Goal: Information Seeking & Learning: Learn about a topic

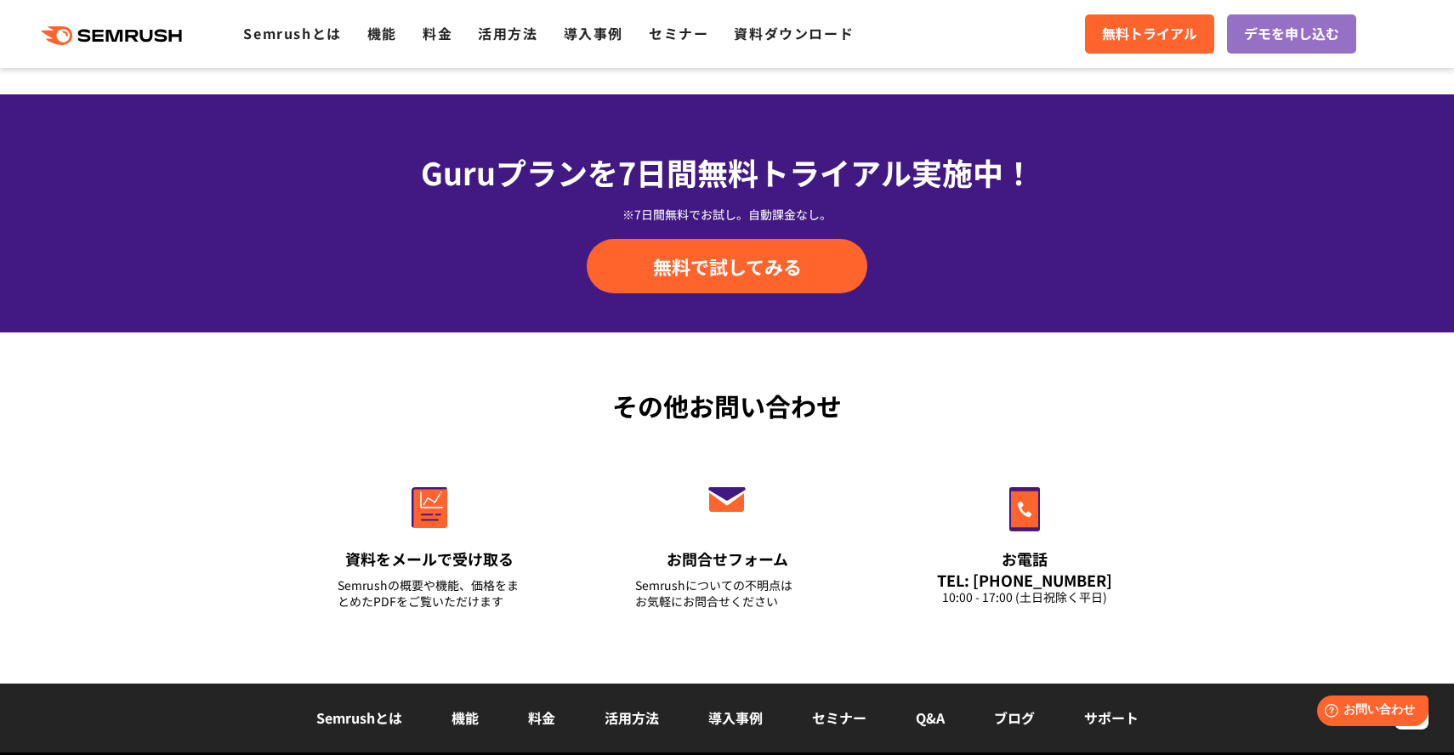
scroll to position [5967, 0]
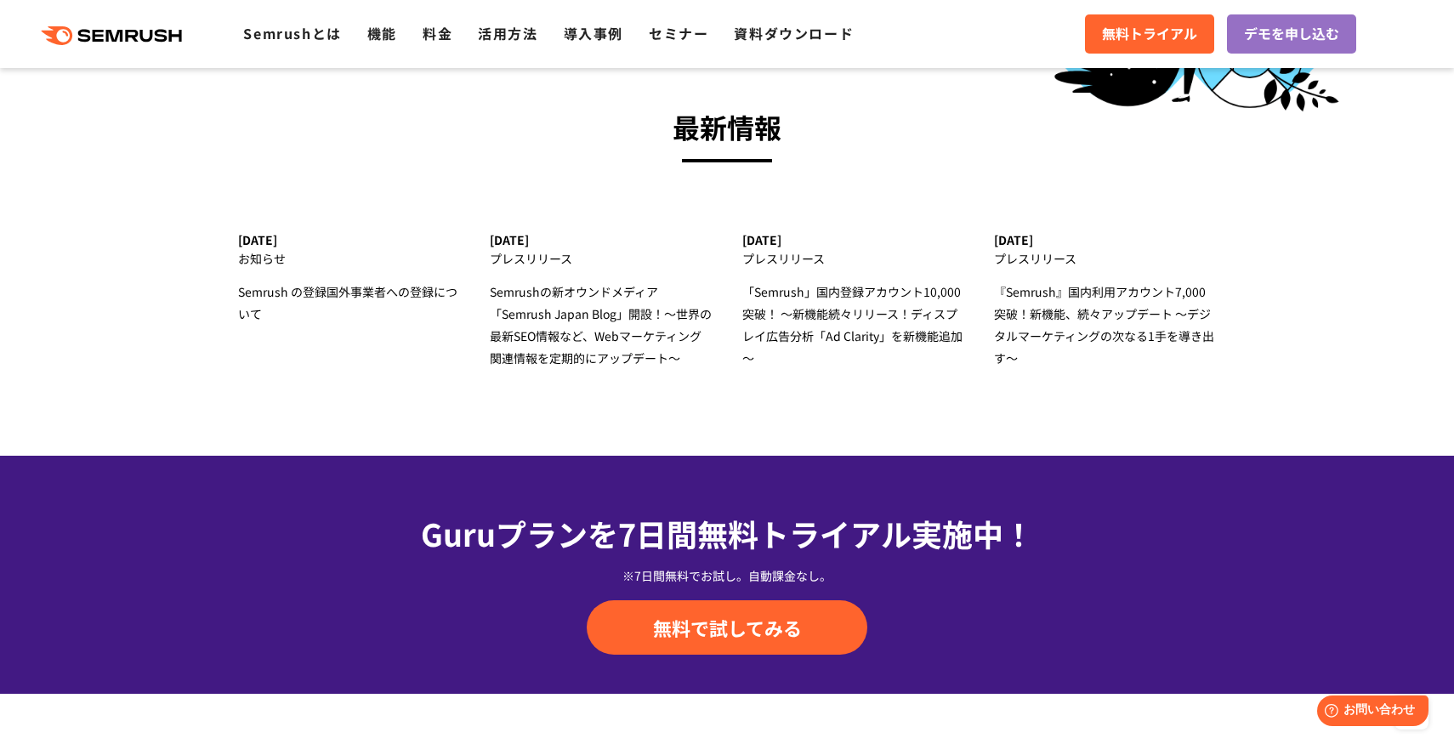
scroll to position [5967, 0]
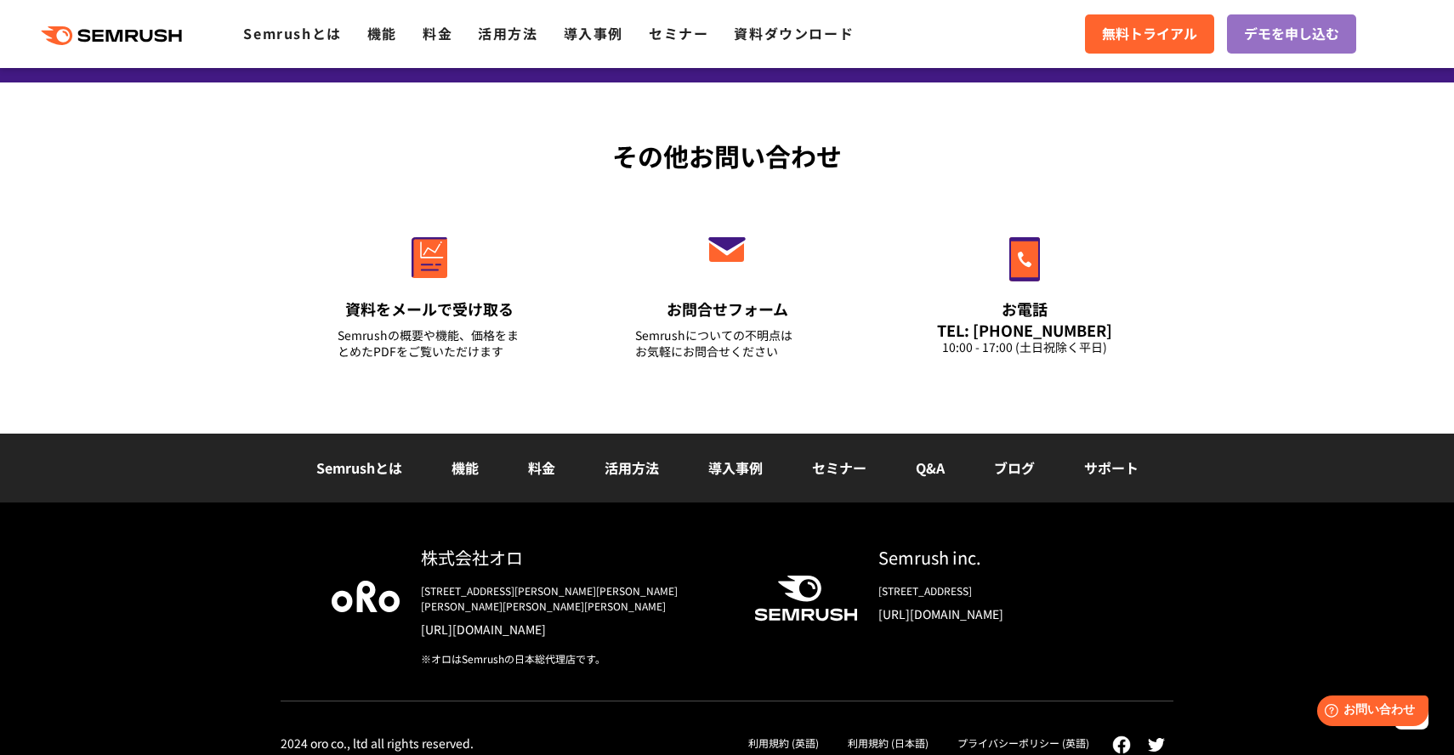
click at [474, 459] on link "機能" at bounding box center [464, 467] width 27 height 20
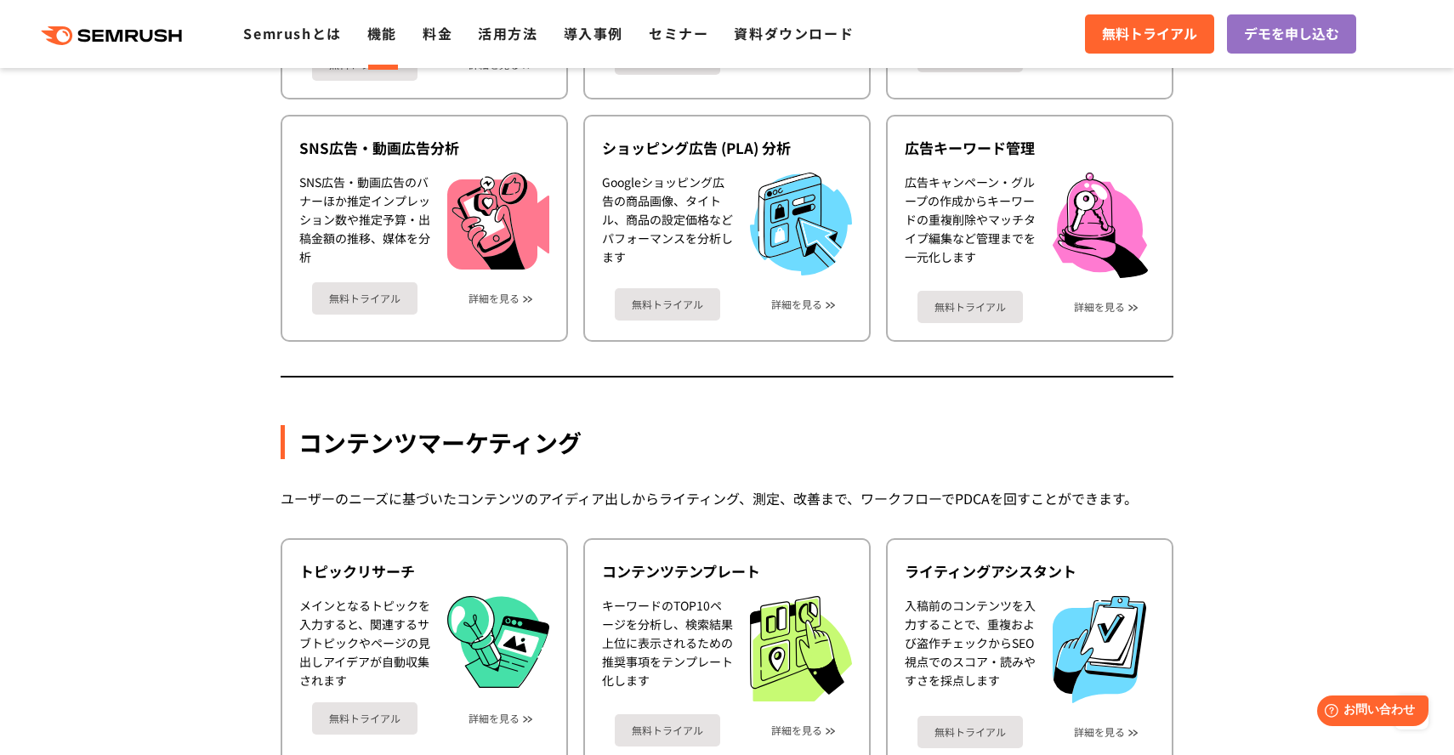
scroll to position [1303, 0]
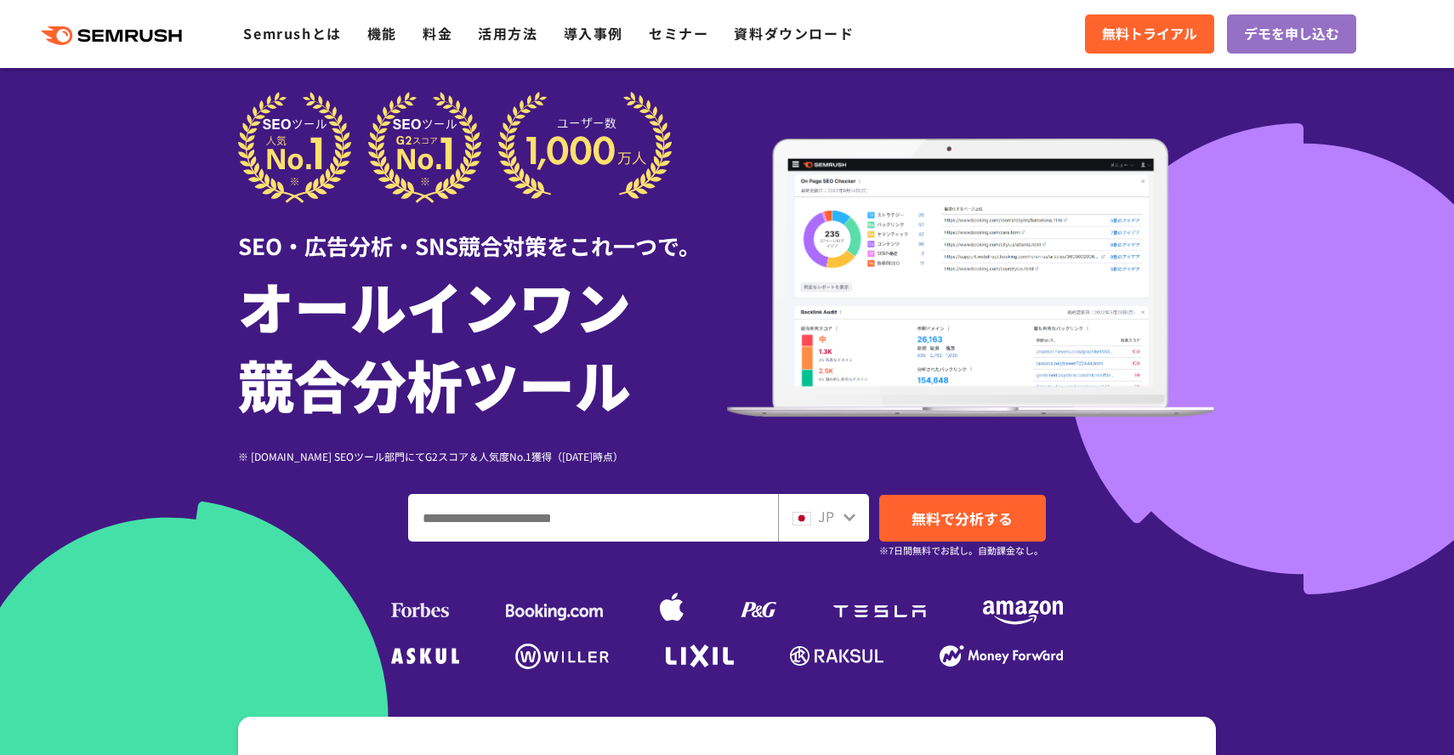
scroll to position [20, 0]
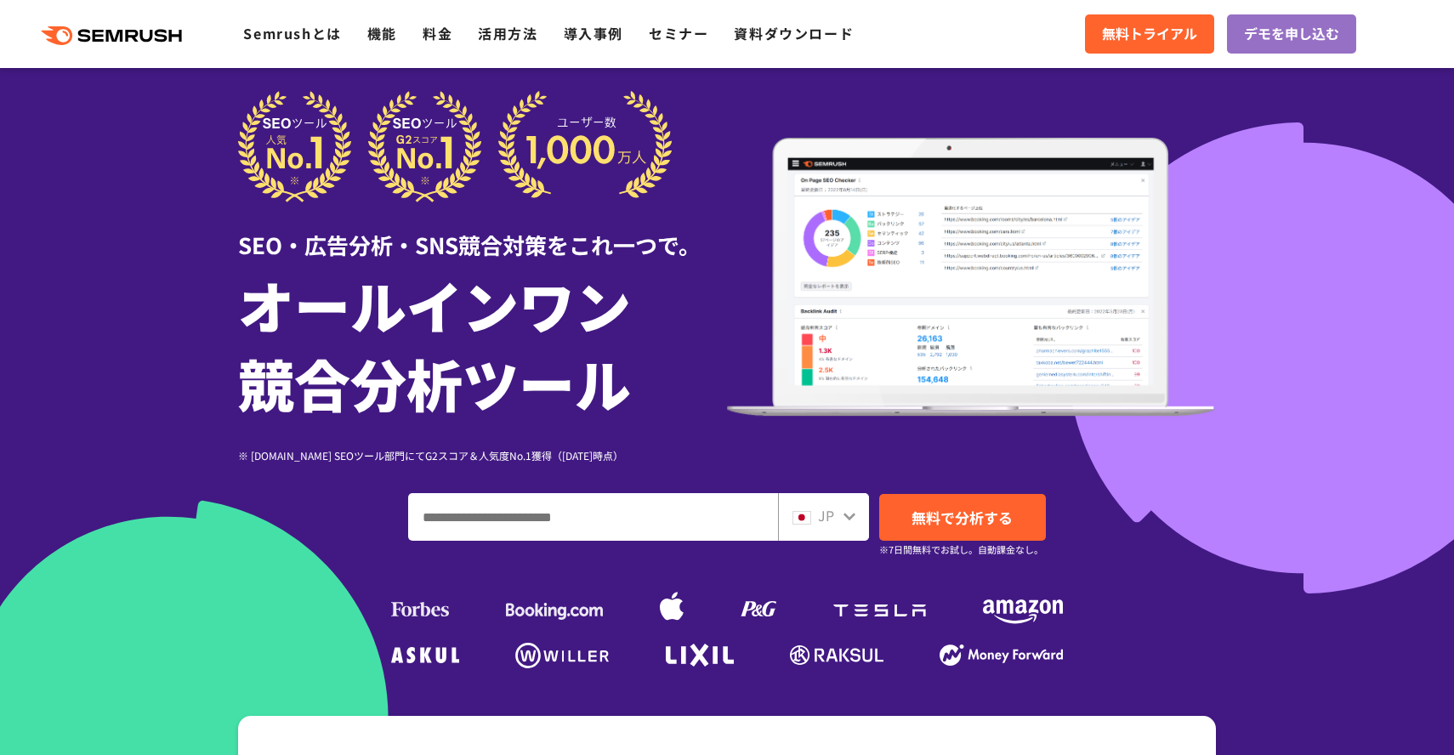
click at [515, 489] on div "SEO・広告分析・SNS競合対策をこれ一つで。 オールインワン 競合分析ツール ※ [DOMAIN_NAME] SEOツール部門にてG2スコア＆人気度No.1…" at bounding box center [727, 382] width 978 height 582
click at [515, 509] on input "ドメイン、キーワードまたはURLを入力してください" at bounding box center [593, 517] width 368 height 46
click at [562, 513] on input "ドメイン、キーワードまたはURLを入力してください" at bounding box center [593, 517] width 368 height 46
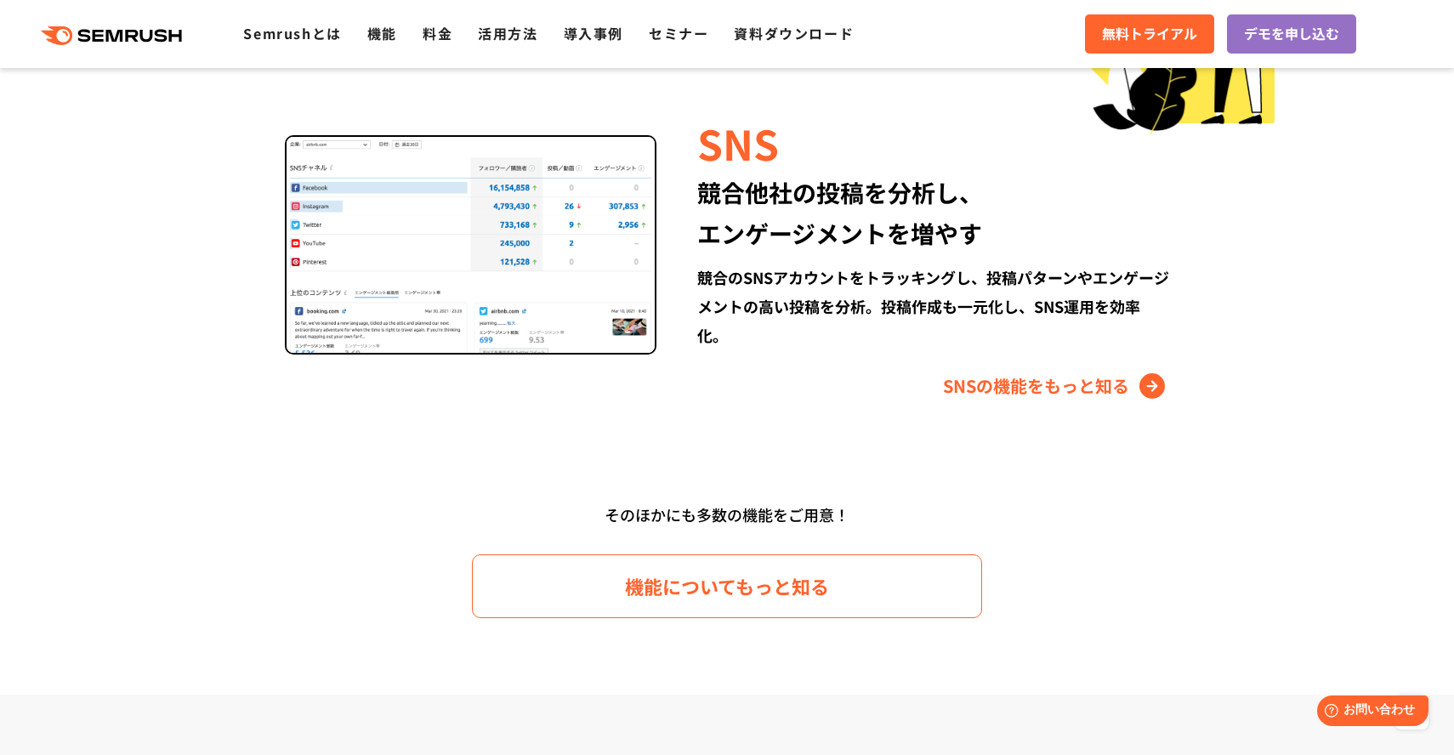
scroll to position [2281, 0]
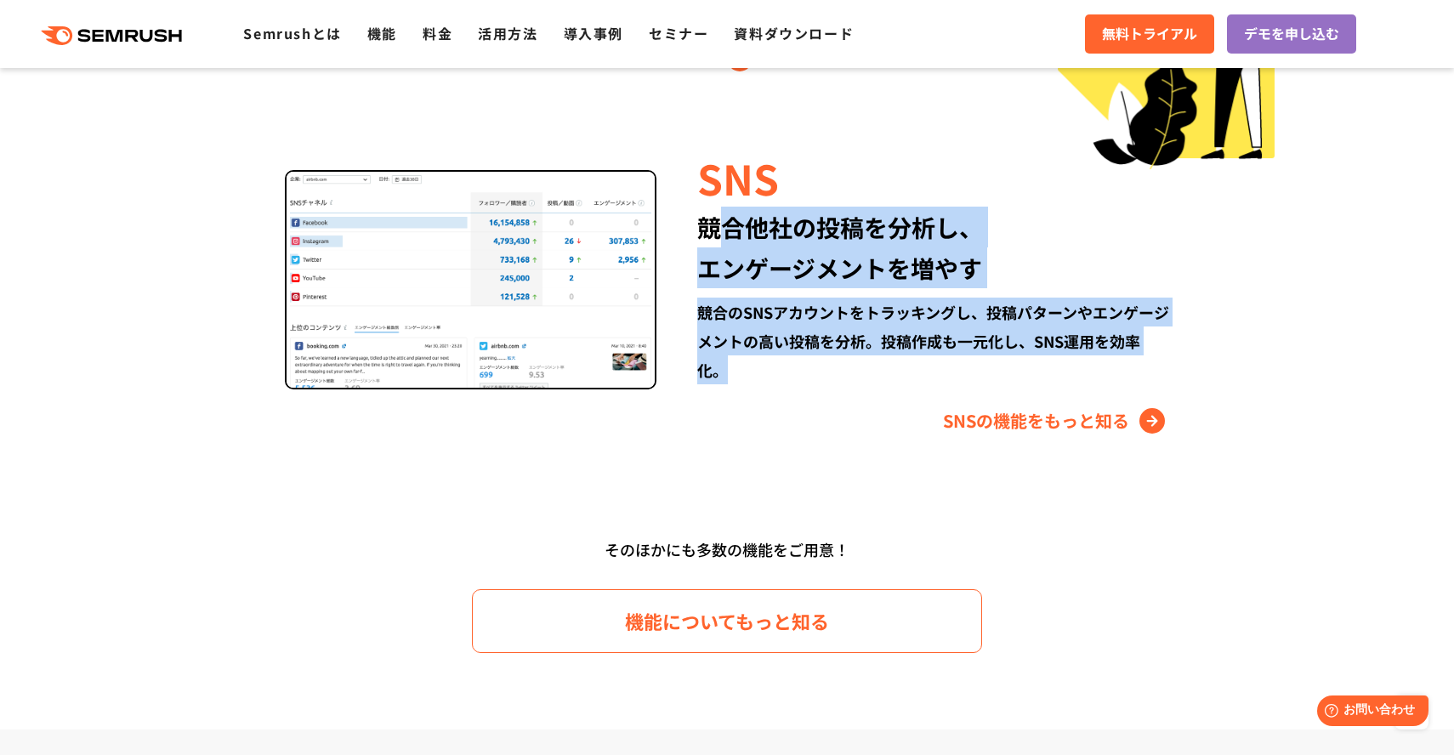
drag, startPoint x: 720, startPoint y: 235, endPoint x: 752, endPoint y: 366, distance: 135.7
click at [753, 366] on div "SNS 競合他社の投稿を分析し、 エンゲージメントを増やす 競合のSNSアカウントをトラッキングし、投稿パターンやエンゲージメントの高い投稿を分析。投稿作成も…" at bounding box center [912, 292] width 513 height 286
drag, startPoint x: 753, startPoint y: 397, endPoint x: 673, endPoint y: 215, distance: 198.7
click at [673, 215] on div "SNS 競合他社の投稿を分析し、 エンゲージメントを増やす 競合のSNSアカウントをトラッキングし、投稿パターンやエンゲージメントの高い投稿を分析。投稿作成も…" at bounding box center [912, 292] width 513 height 286
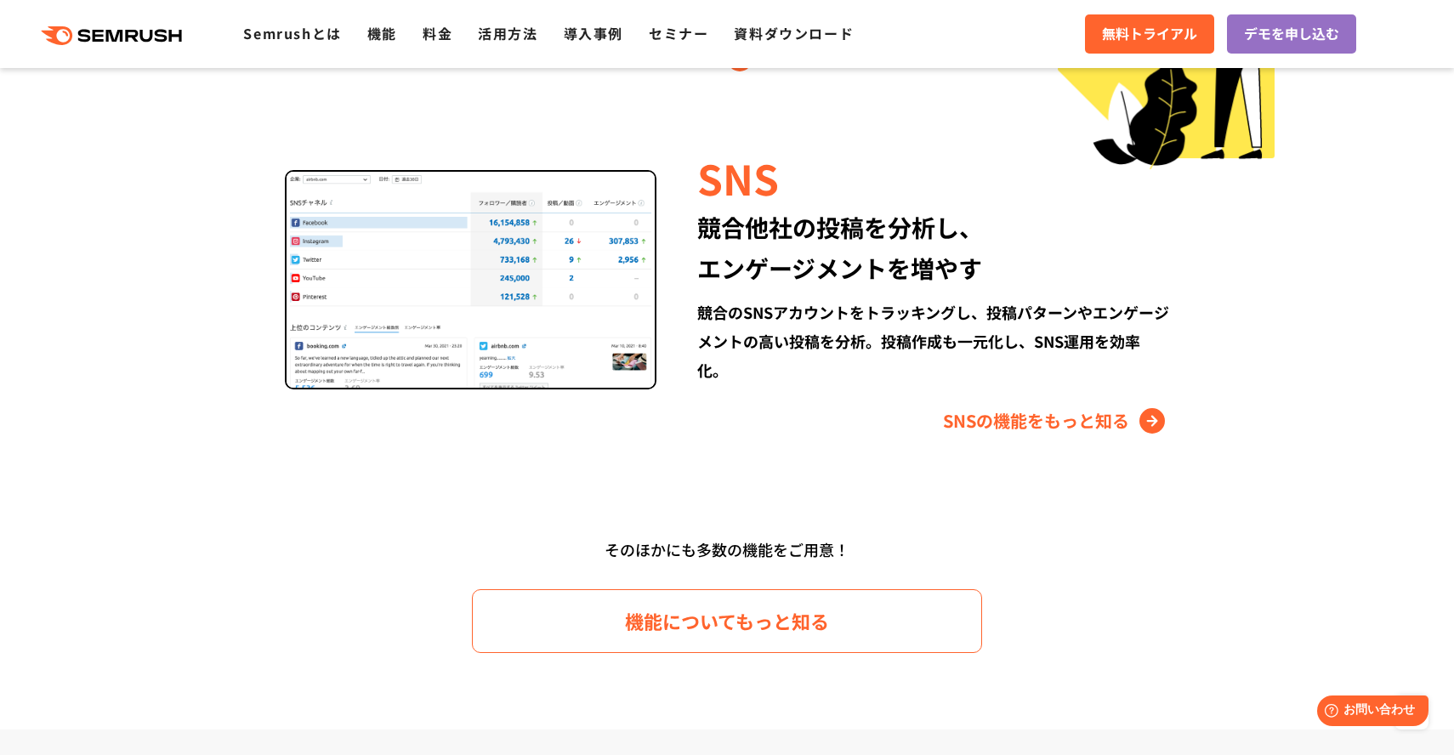
click at [688, 225] on div "SNS 競合他社の投稿を分析し、 エンゲージメントを増やす 競合のSNSアカウントをトラッキングし、投稿パターンやエンゲージメントの高い投稿を分析。投稿作成も…" at bounding box center [912, 292] width 513 height 286
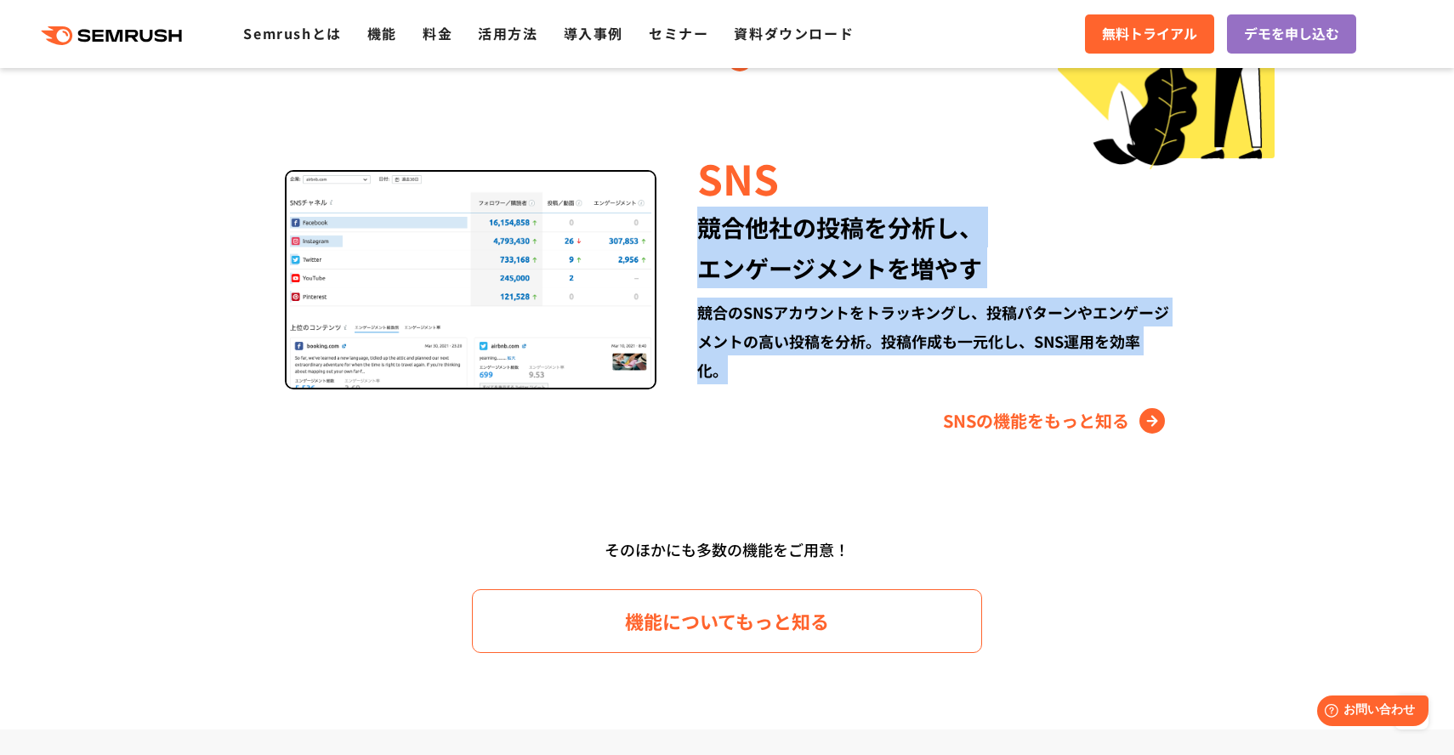
drag, startPoint x: 688, startPoint y: 225, endPoint x: 711, endPoint y: 369, distance: 145.5
click at [711, 369] on div "SNS 競合他社の投稿を分析し、 エンゲージメントを増やす 競合のSNSアカウントをトラッキングし、投稿パターンやエンゲージメントの高い投稿を分析。投稿作成も…" at bounding box center [912, 292] width 513 height 286
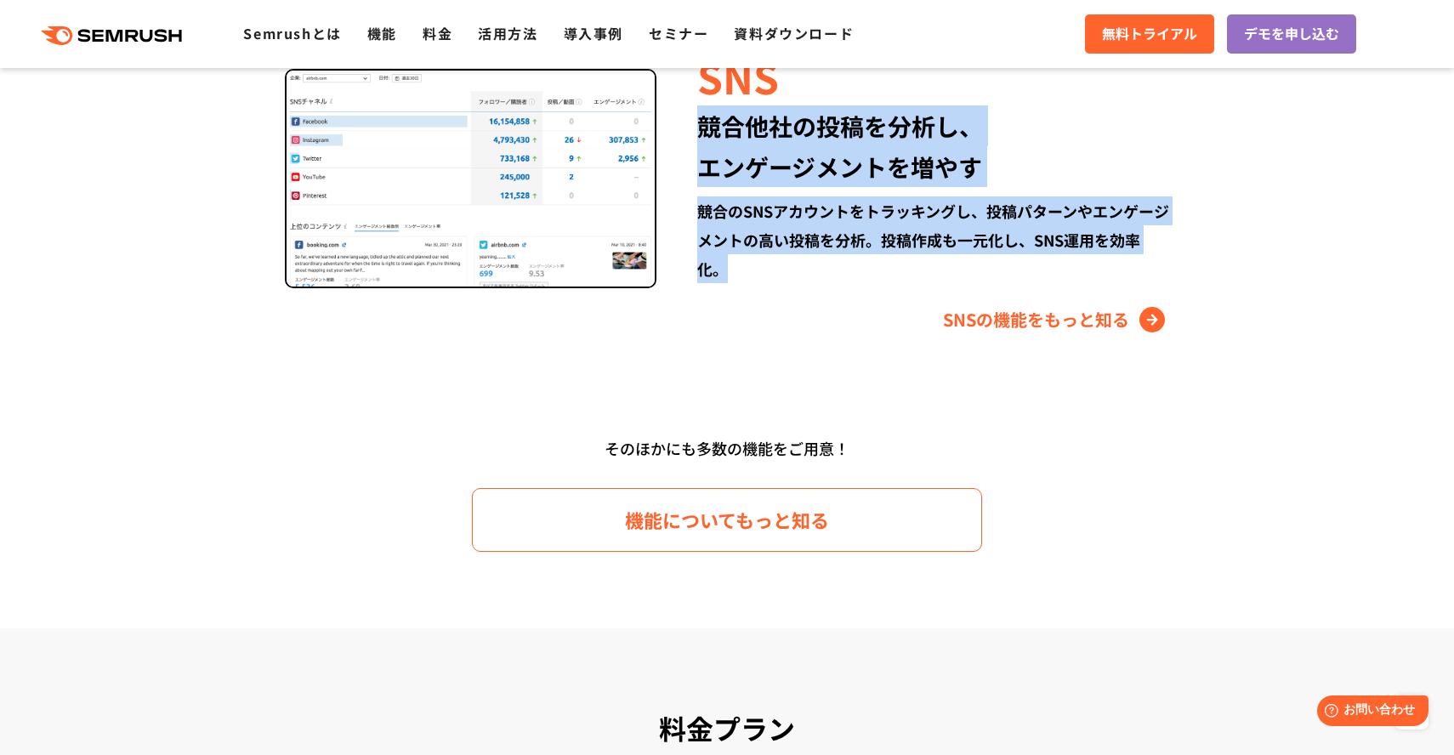
scroll to position [2380, 0]
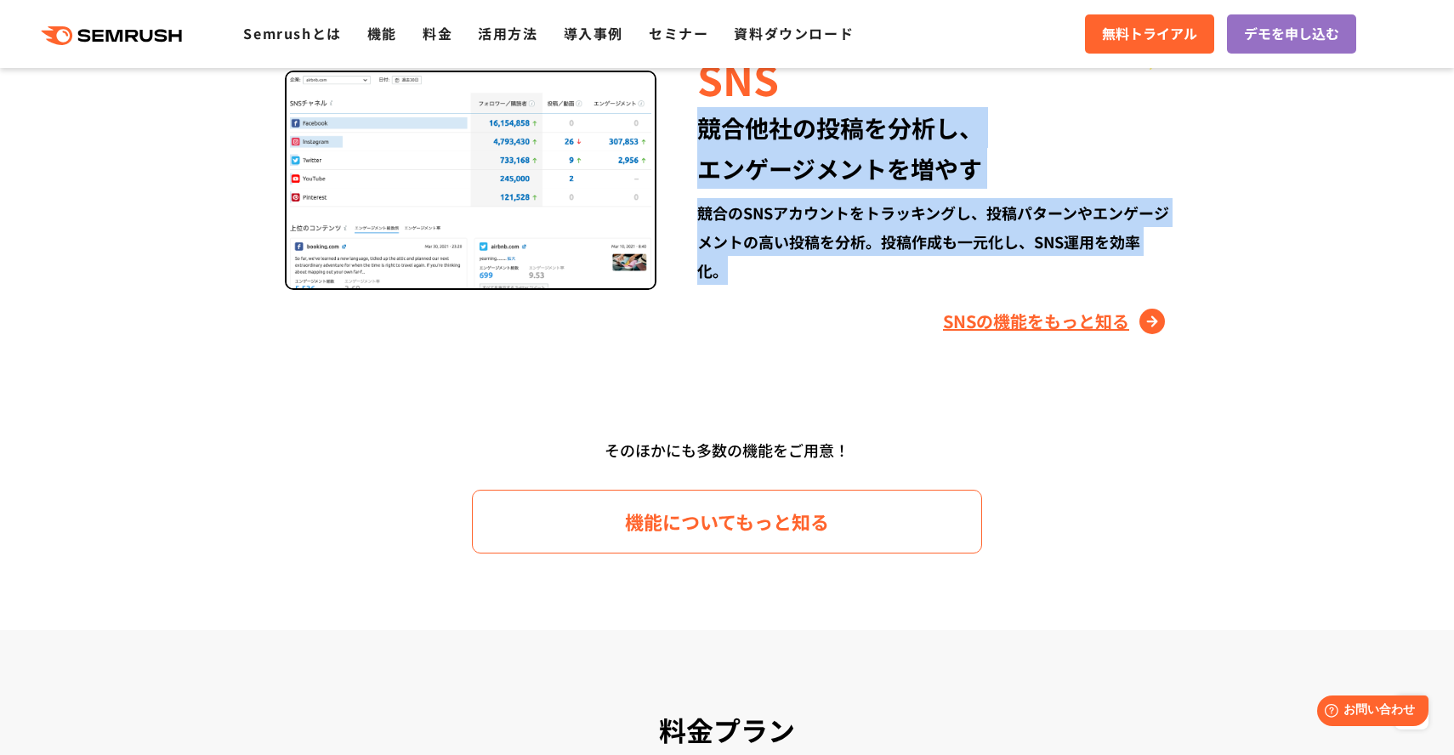
click at [1012, 324] on link "SNSの機能をもっと知る" at bounding box center [1056, 321] width 226 height 27
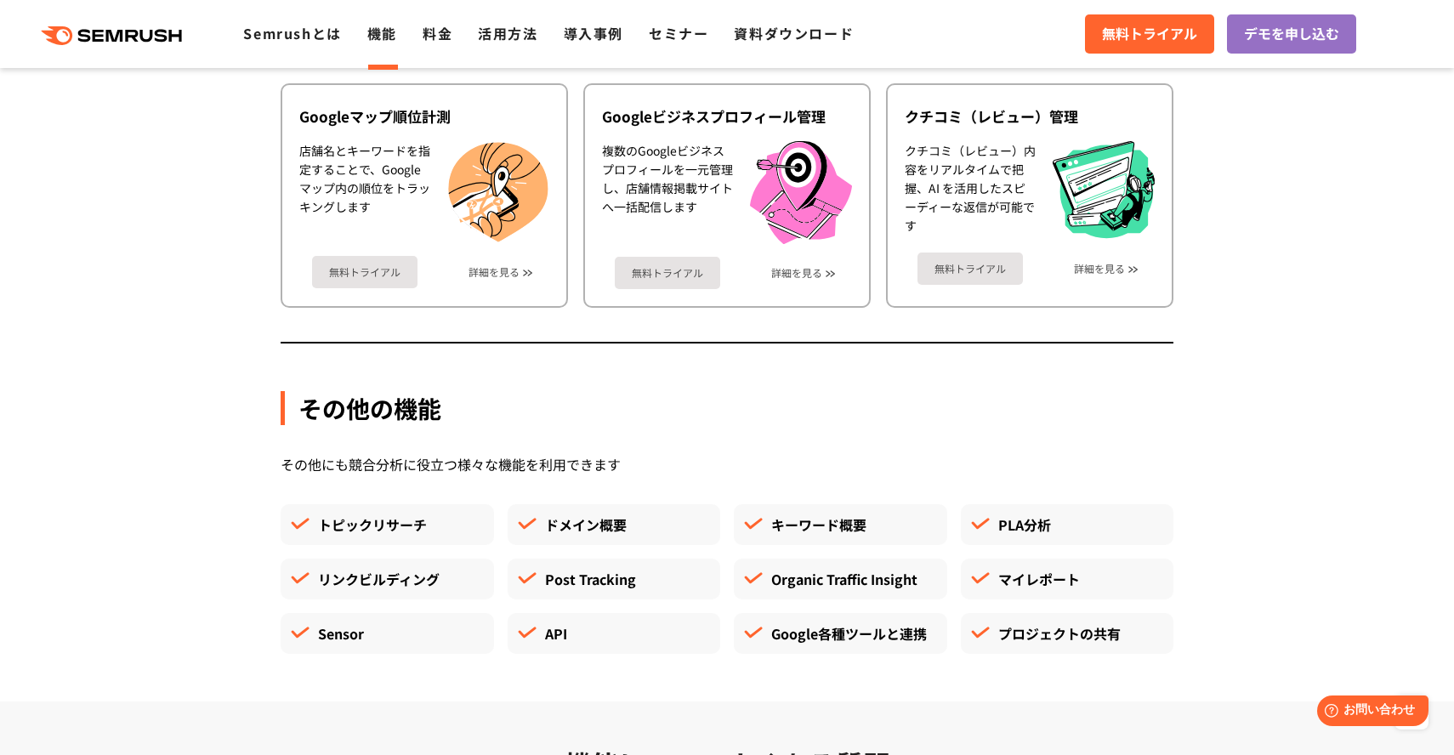
scroll to position [4305, 0]
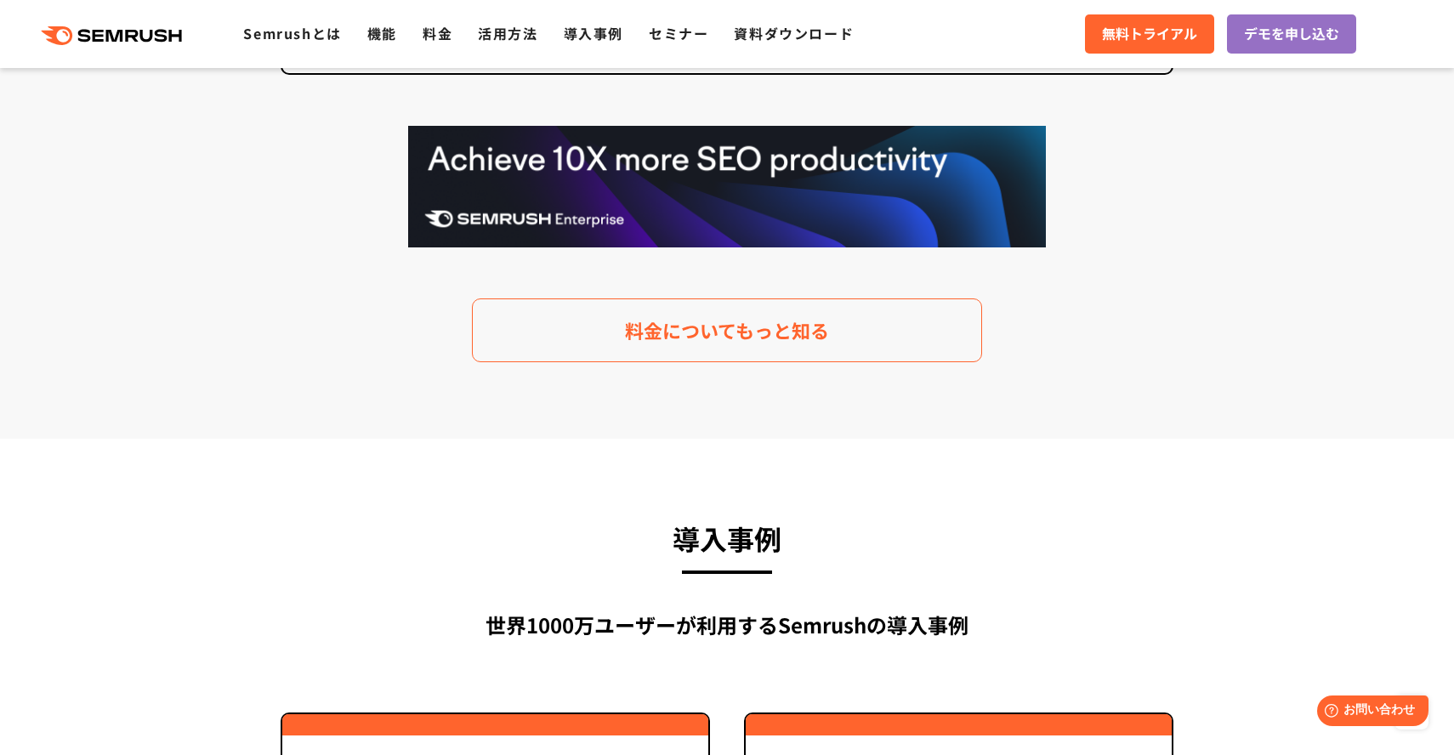
scroll to position [3897, 0]
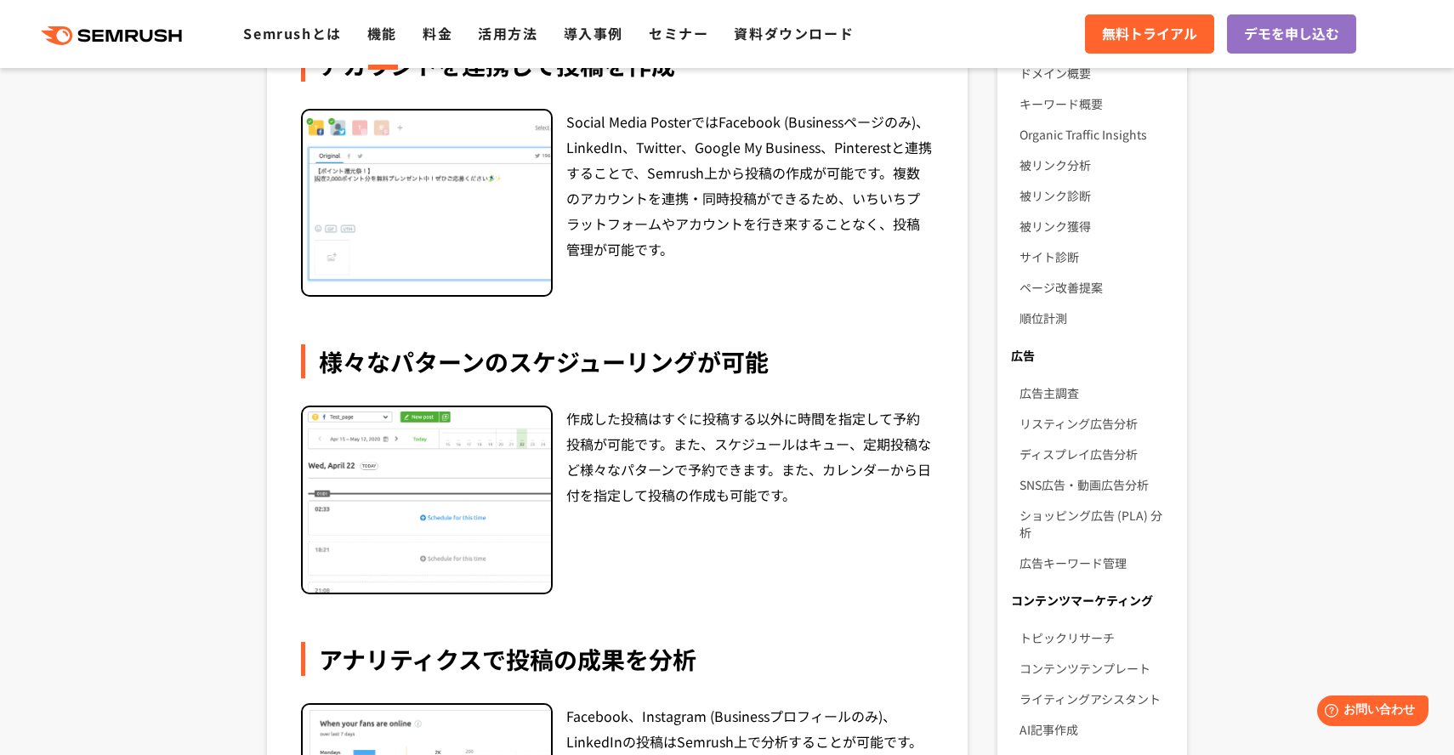
scroll to position [512, 0]
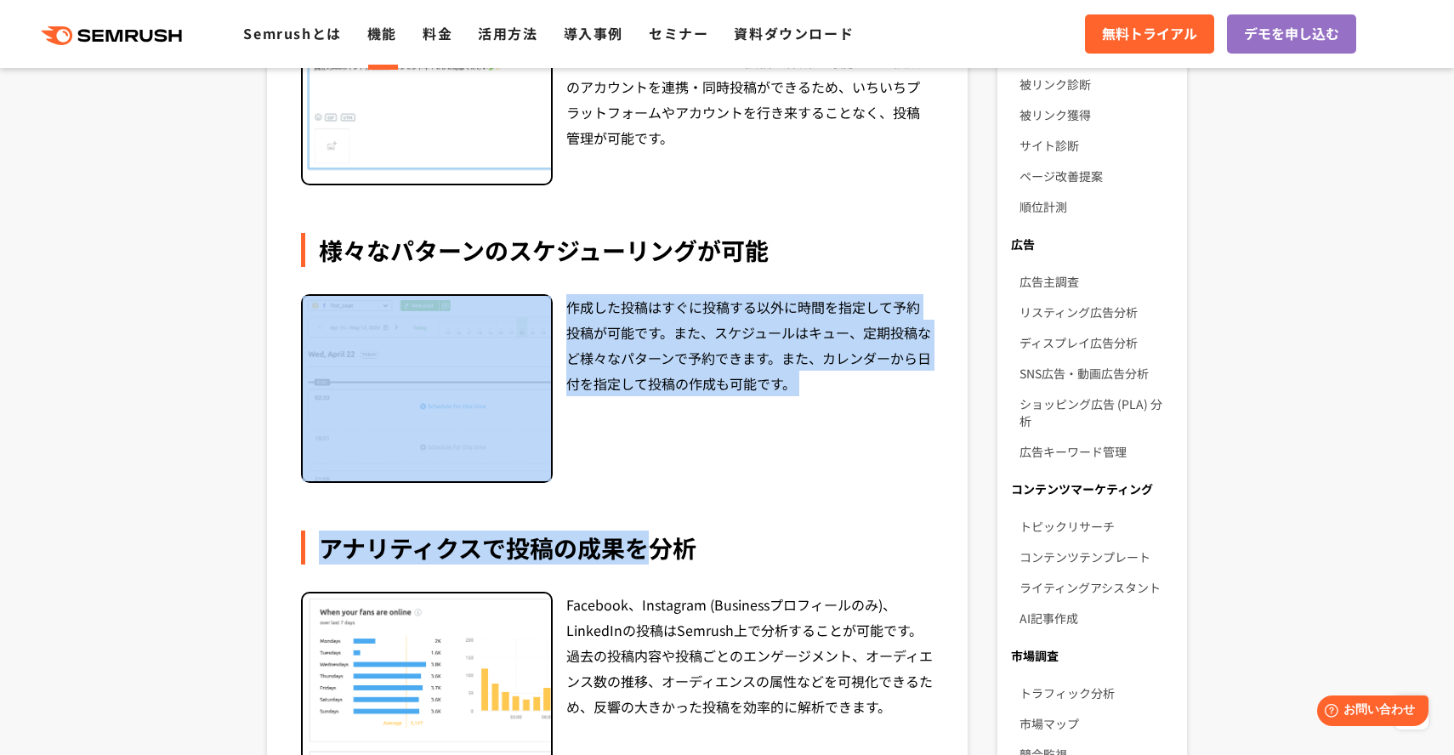
drag, startPoint x: 309, startPoint y: 281, endPoint x: 640, endPoint y: 536, distance: 418.2
click at [640, 536] on div "Social Media Posterを活用することで、Semrushと管理しているSNSアカウントを紐づけ、投稿の作成、スケジューリング、配信が可能になりま…" at bounding box center [617, 430] width 632 height 1287
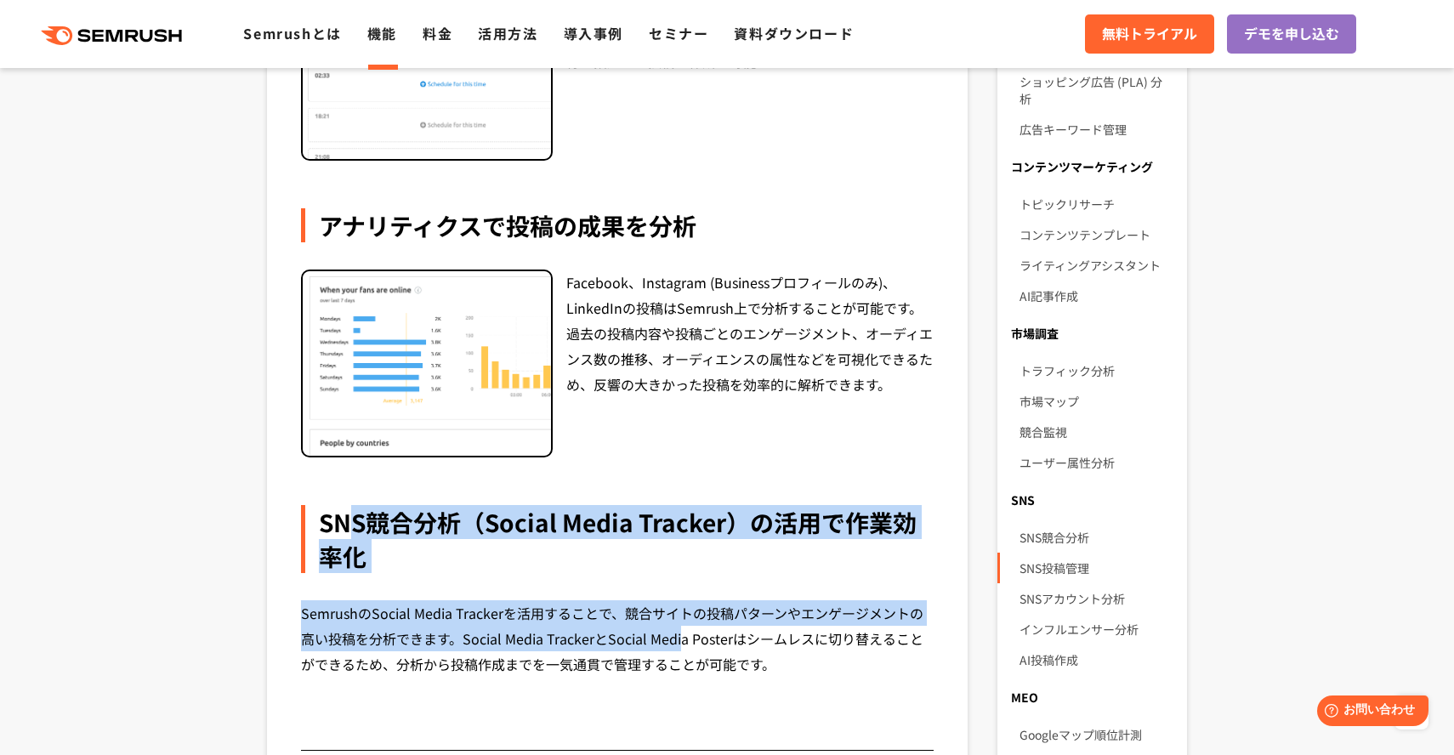
drag, startPoint x: 677, startPoint y: 642, endPoint x: 332, endPoint y: 519, distance: 366.5
click at [332, 519] on div "SNS競合分析（Social Media Tracker）の活用で作業効率化 SemrushのSocial Media Trackerを活用することで、競合サ…" at bounding box center [617, 591] width 632 height 172
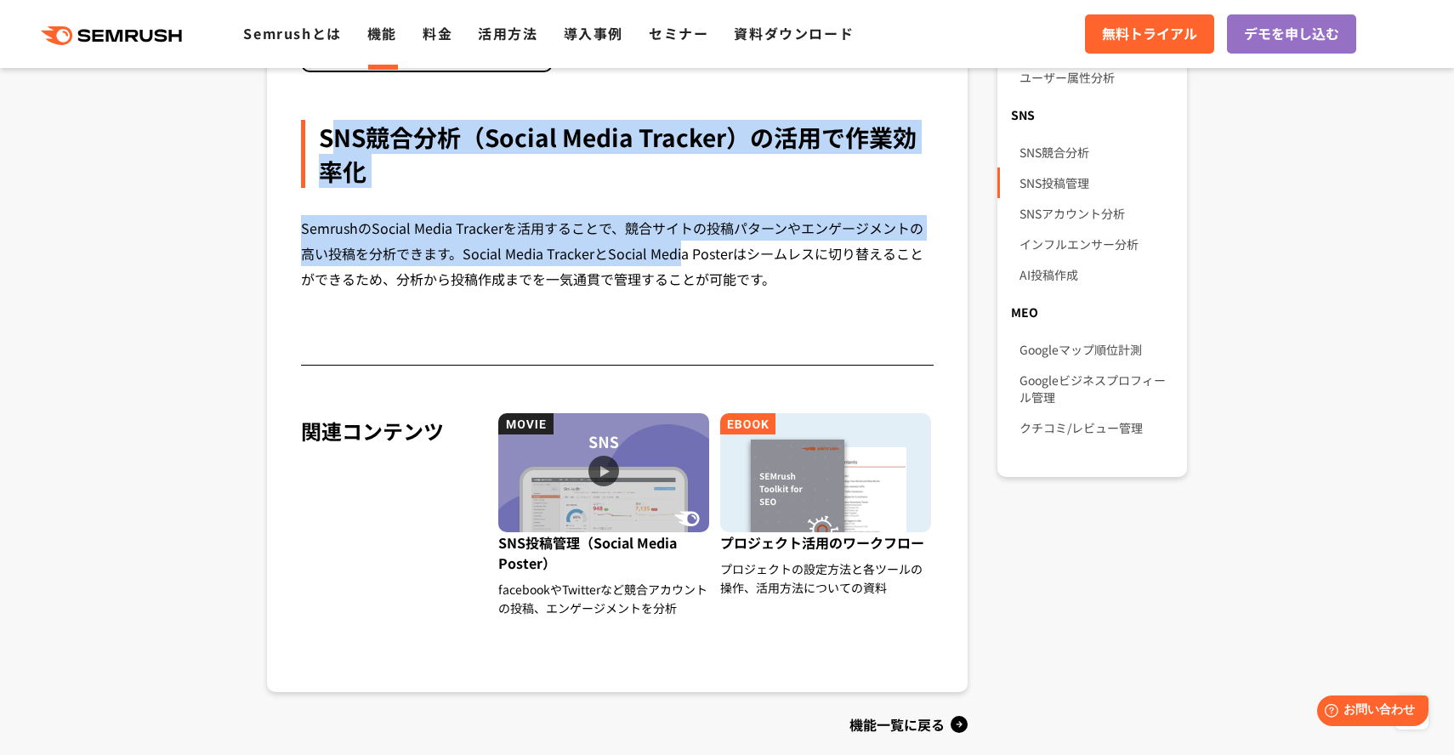
scroll to position [1261, 0]
